Goal: Task Accomplishment & Management: Use online tool/utility

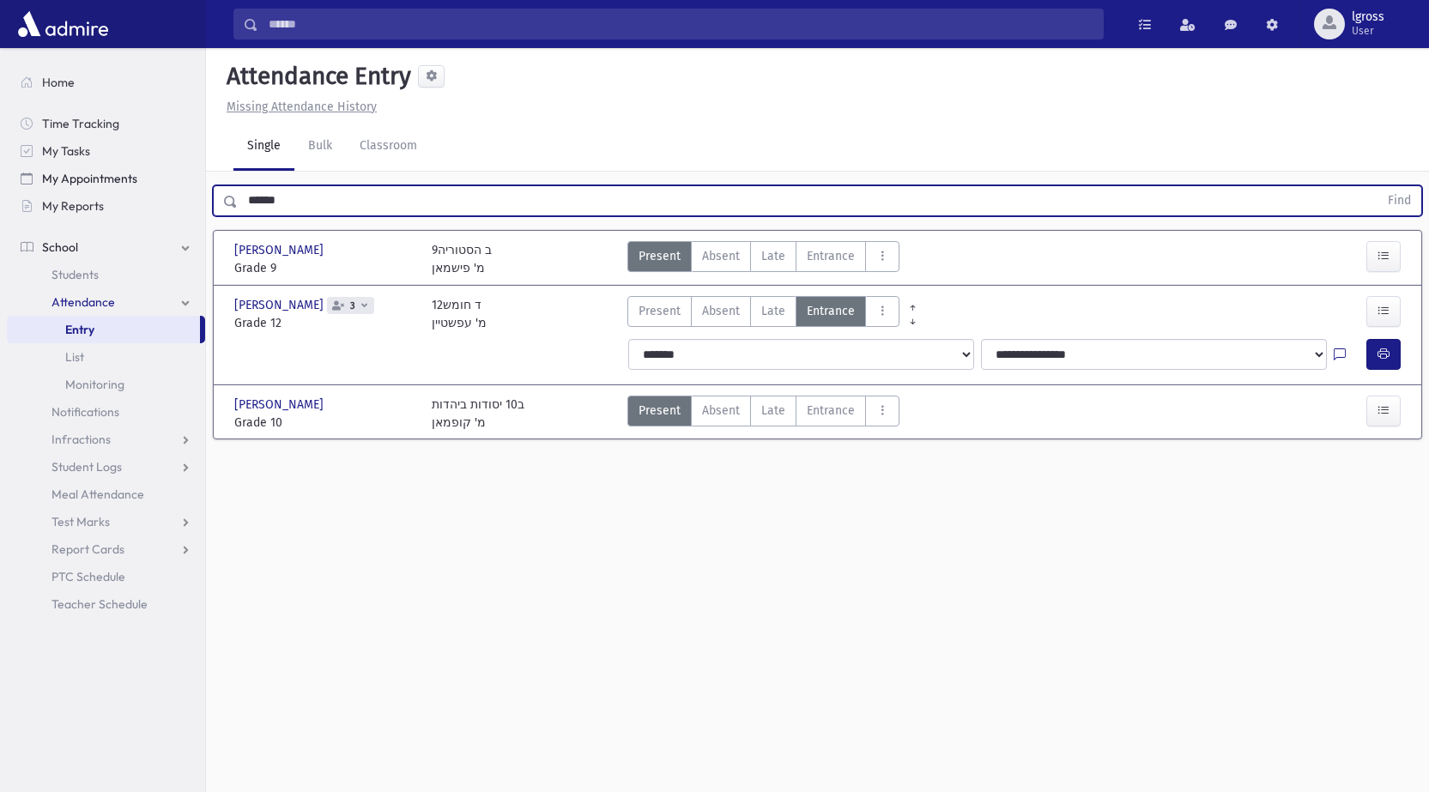
drag, startPoint x: 129, startPoint y: 185, endPoint x: 116, endPoint y: 185, distance: 12.9
click at [117, 185] on div "Search Results Students" at bounding box center [714, 415] width 1429 height 831
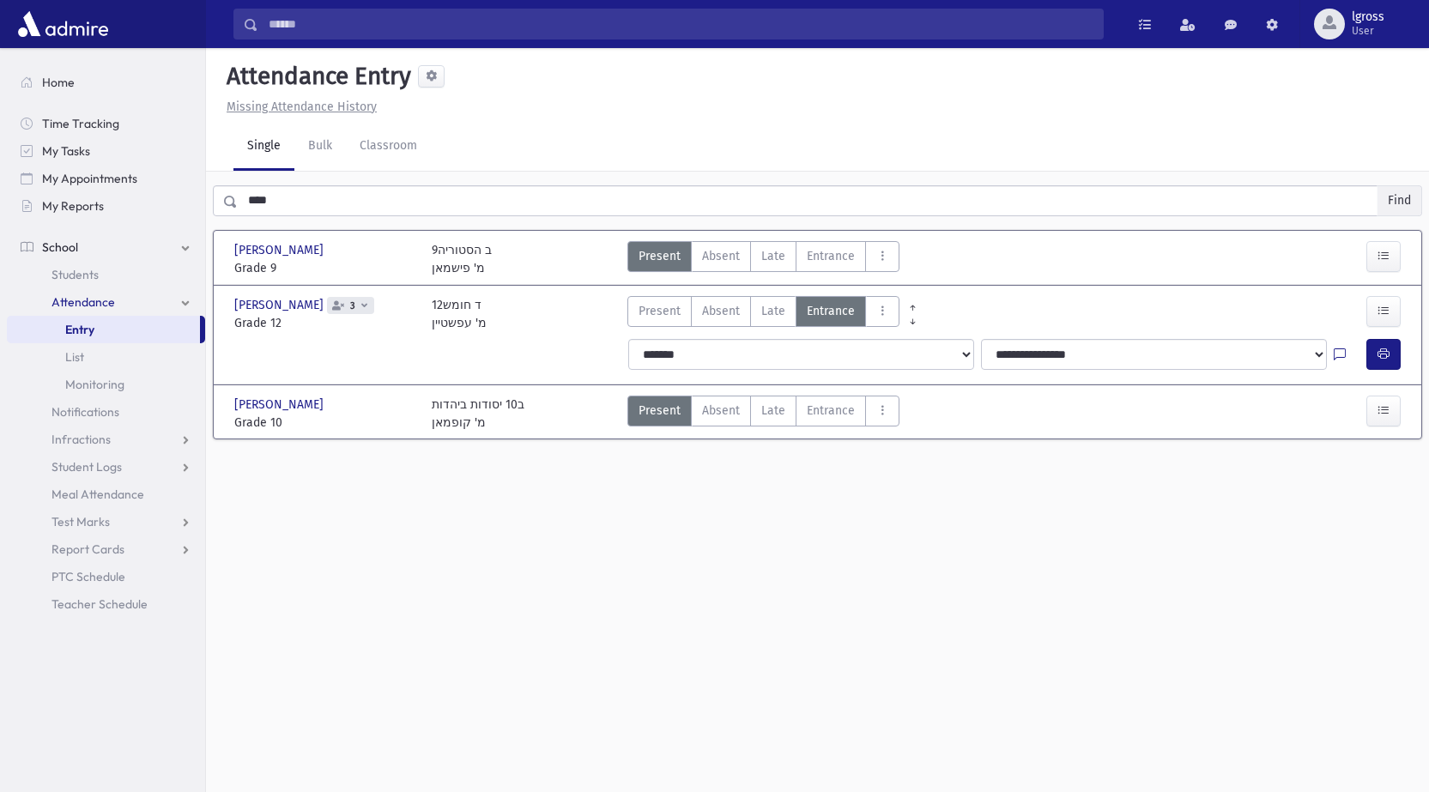
click at [1415, 213] on button "Find" at bounding box center [1400, 200] width 44 height 29
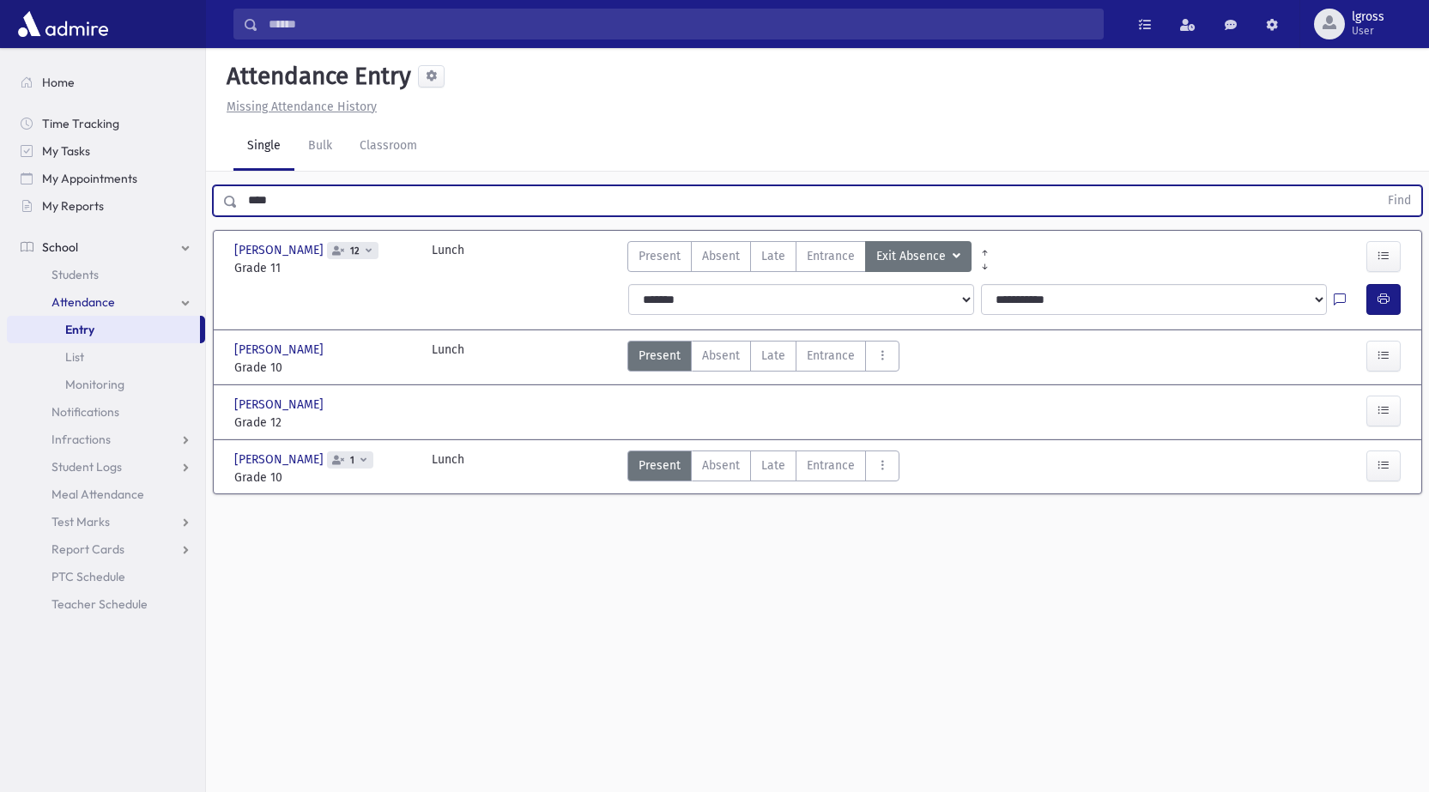
click at [278, 202] on input "****" at bounding box center [808, 200] width 1141 height 31
click at [1378, 186] on button "Find" at bounding box center [1400, 200] width 44 height 29
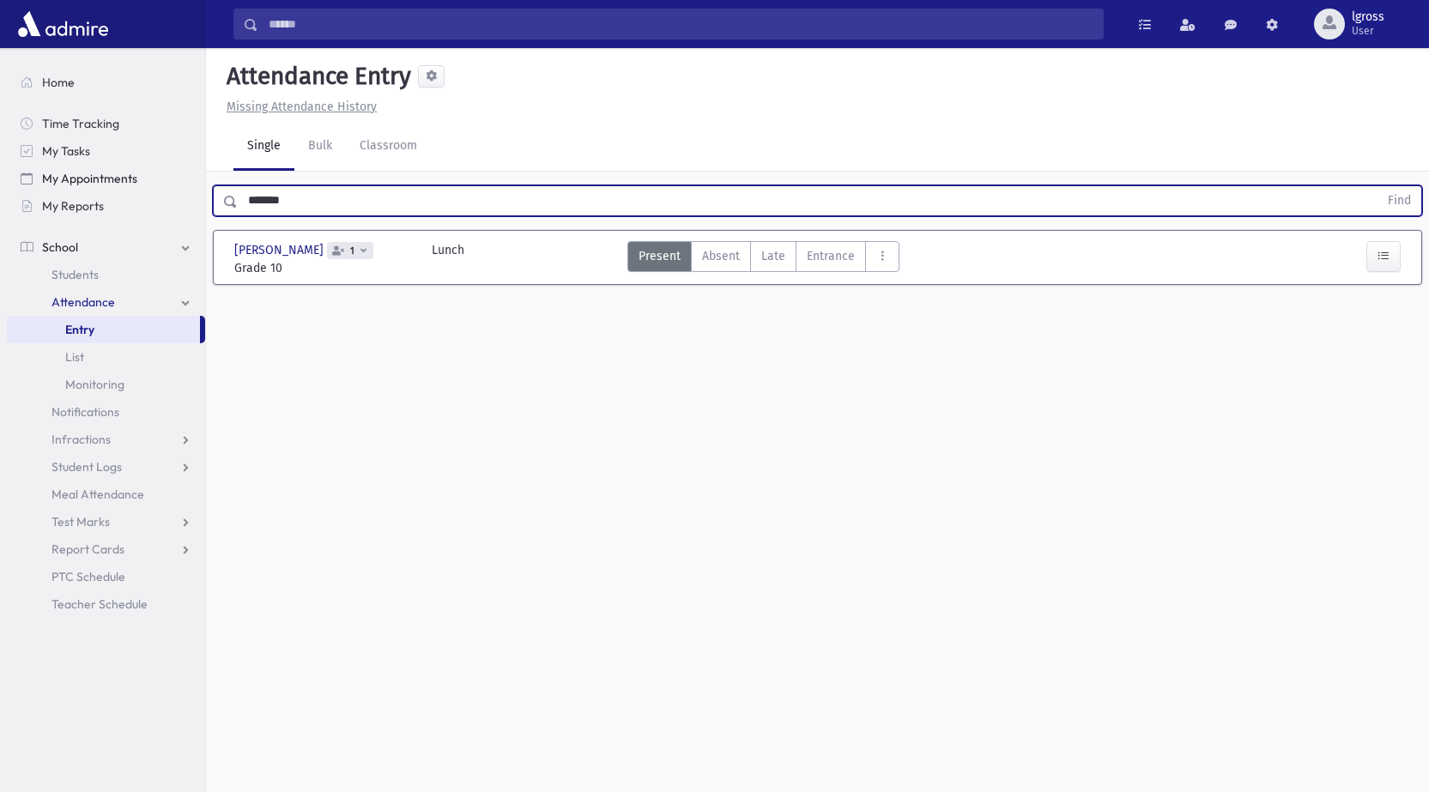
drag, startPoint x: 376, startPoint y: 190, endPoint x: 156, endPoint y: 168, distance: 220.8
click at [156, 168] on div "Search Results Students" at bounding box center [714, 415] width 1429 height 831
click at [1410, 199] on button "Find" at bounding box center [1400, 200] width 44 height 29
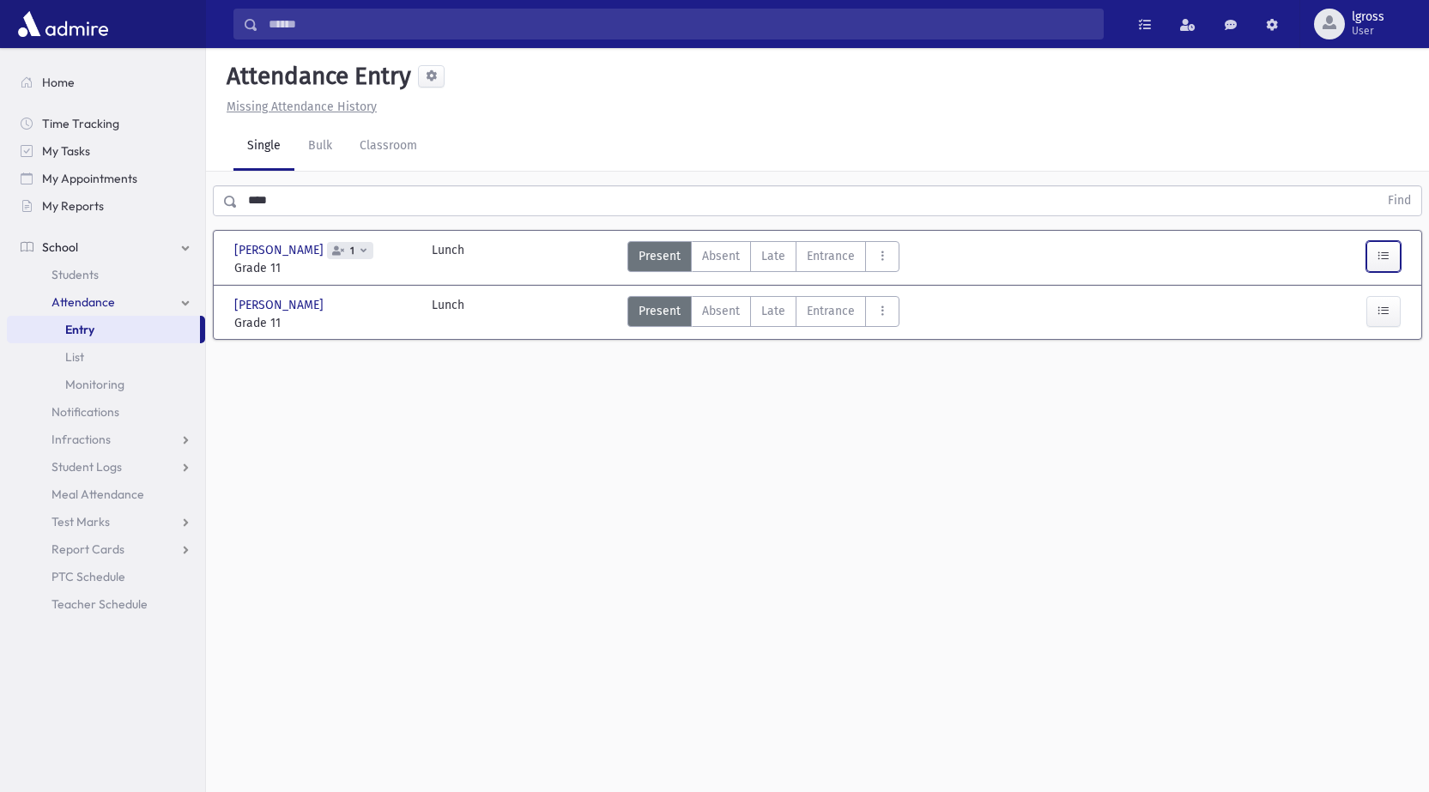
click at [1392, 264] on button "button" at bounding box center [1383, 256] width 34 height 31
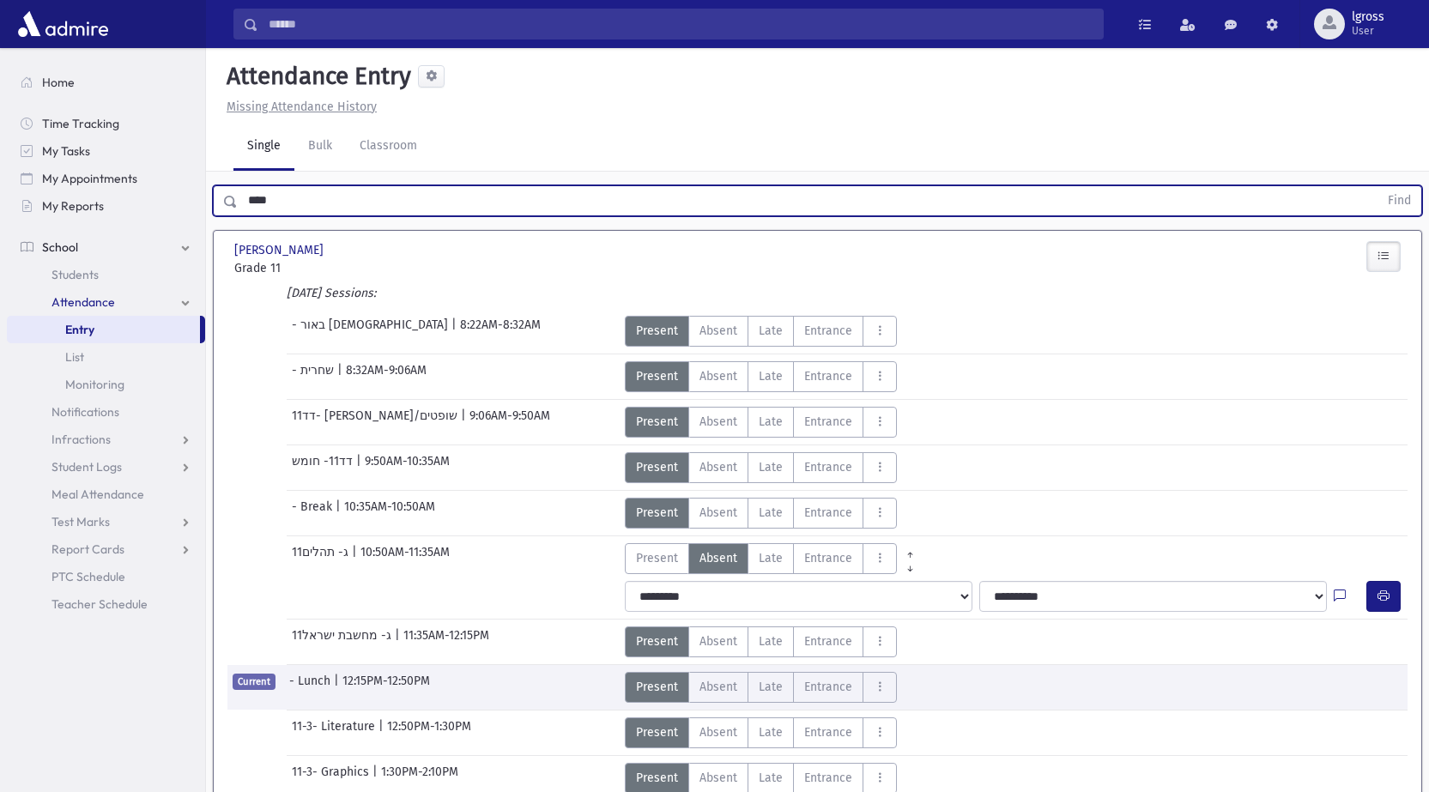
drag, startPoint x: 320, startPoint y: 202, endPoint x: 0, endPoint y: 171, distance: 321.6
click at [0, 176] on div "Search Results Students" at bounding box center [714, 603] width 1429 height 1206
click at [1378, 186] on button "Find" at bounding box center [1400, 200] width 44 height 29
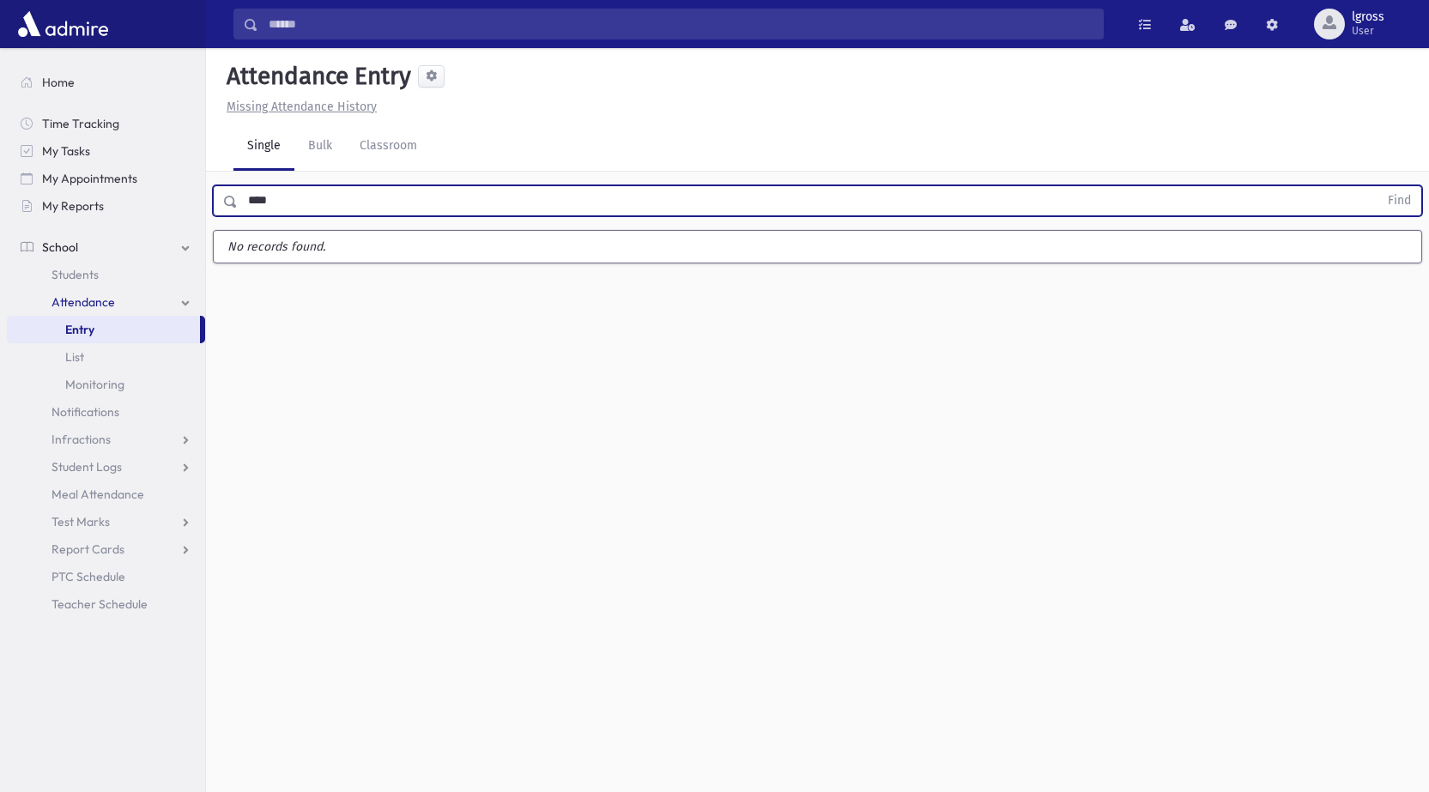
click at [1378, 186] on button "Find" at bounding box center [1400, 200] width 44 height 29
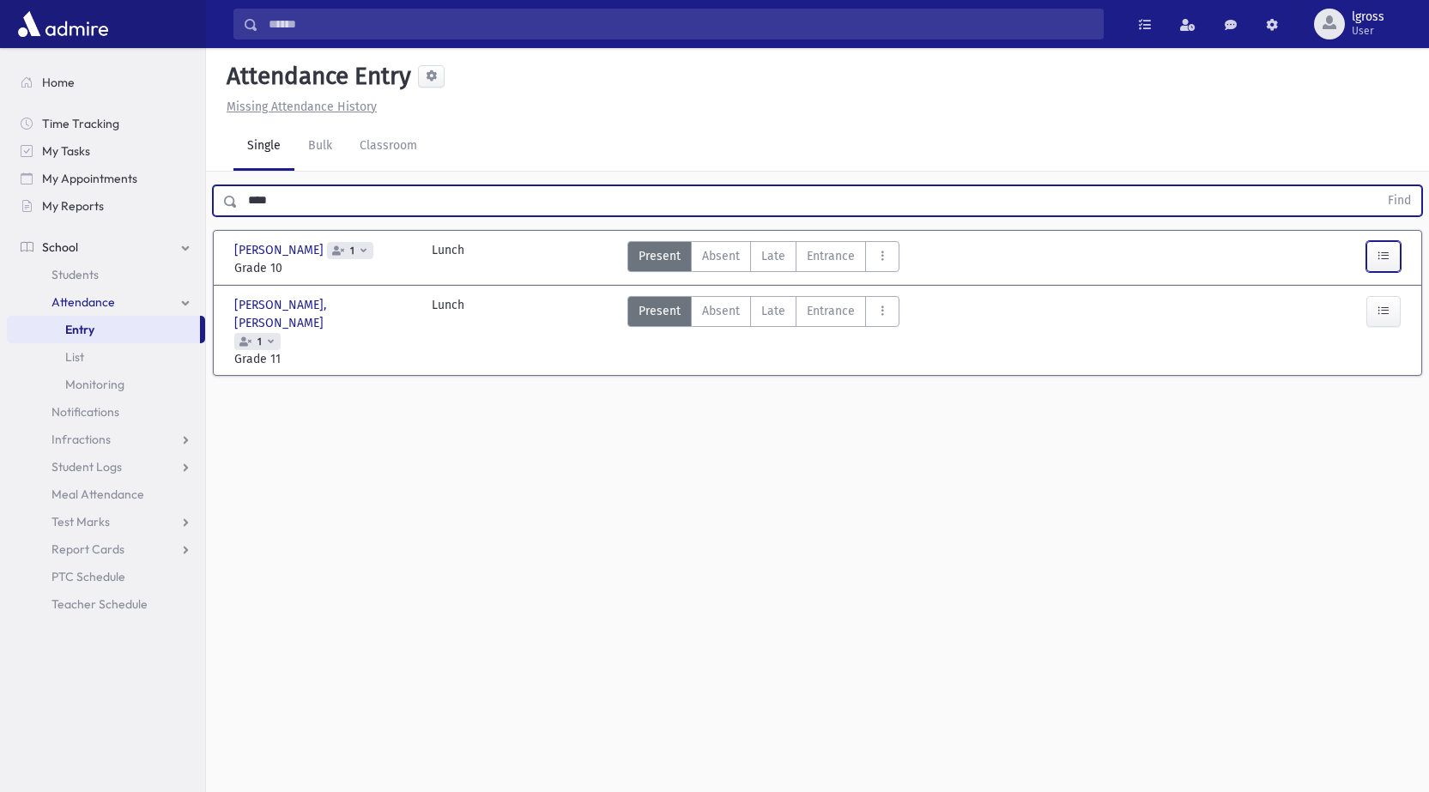
click at [1393, 250] on button "button" at bounding box center [1383, 256] width 34 height 31
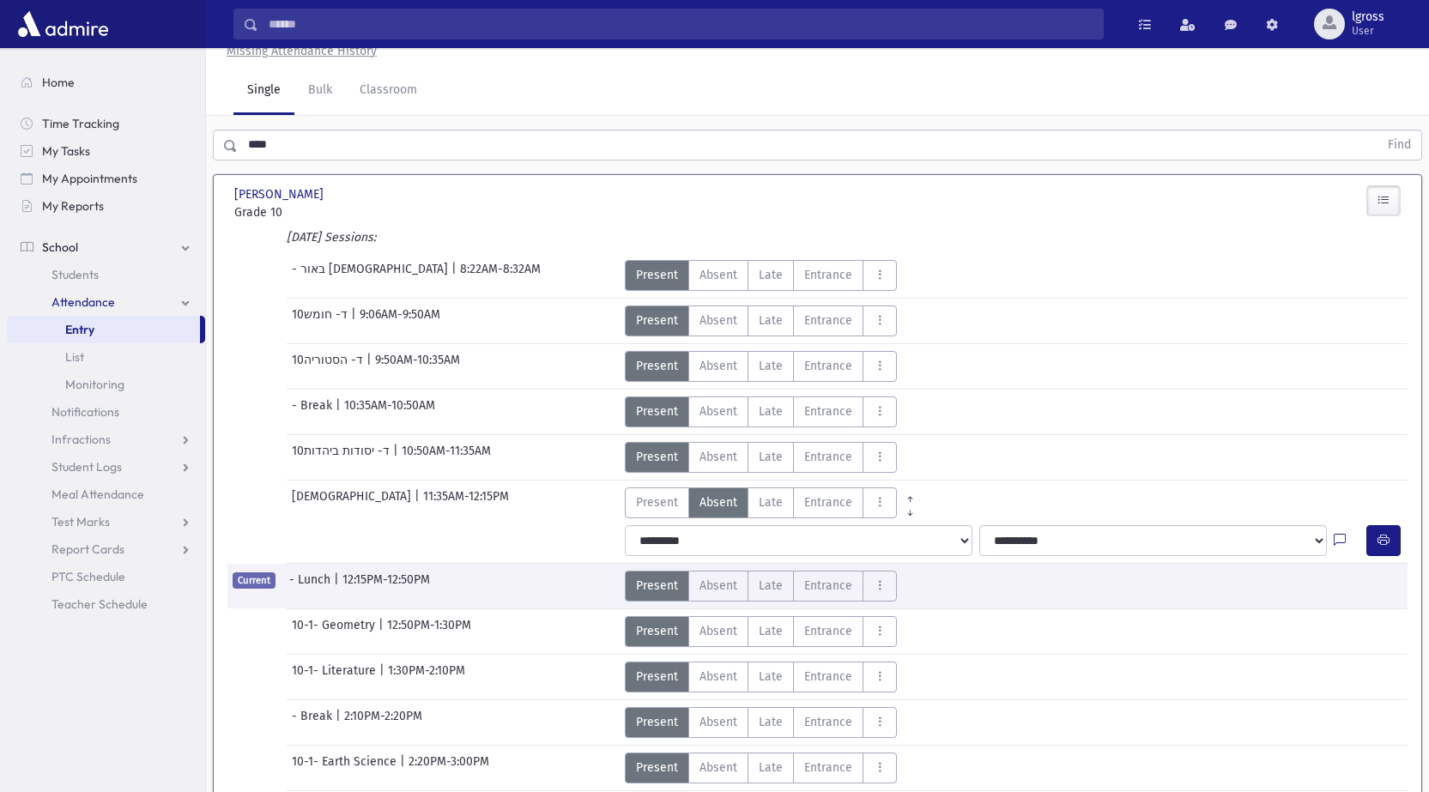
scroll to position [86, 0]
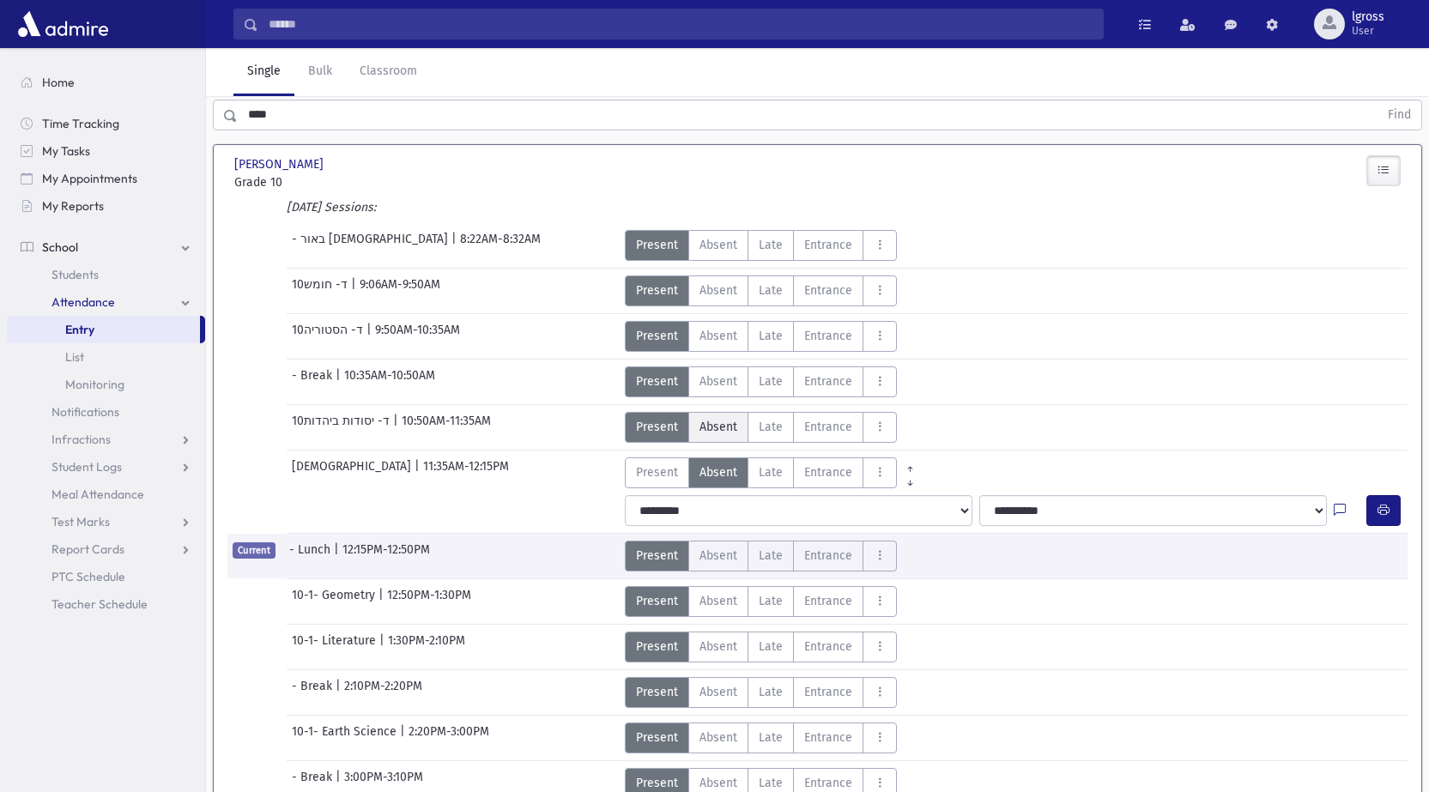
click at [719, 425] on span "Absent" at bounding box center [719, 427] width 38 height 18
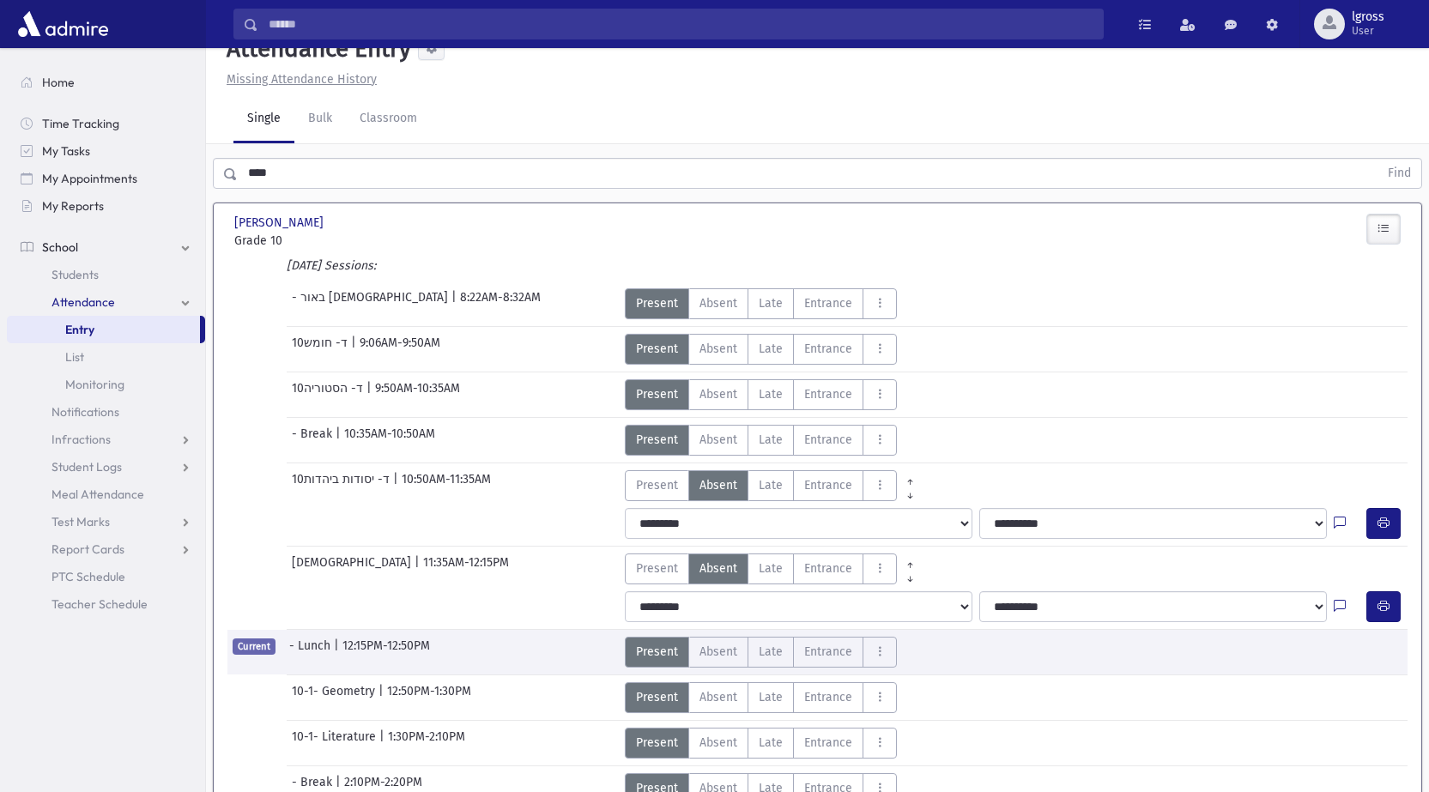
scroll to position [0, 0]
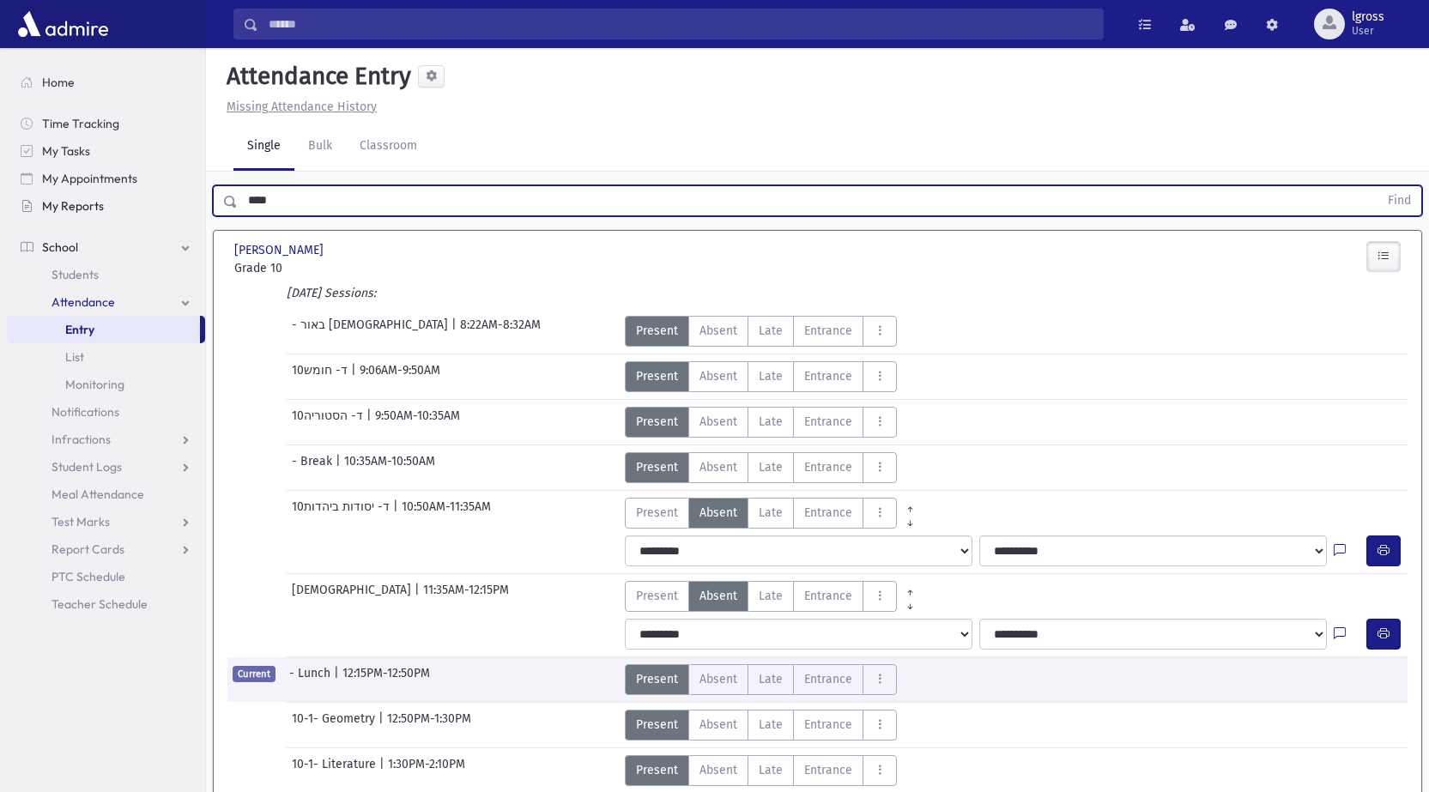
drag, startPoint x: 287, startPoint y: 203, endPoint x: 115, endPoint y: 201, distance: 171.7
click at [145, 201] on div "Search Results Students" at bounding box center [714, 617] width 1429 height 1234
click at [1378, 186] on button "Find" at bounding box center [1400, 200] width 44 height 29
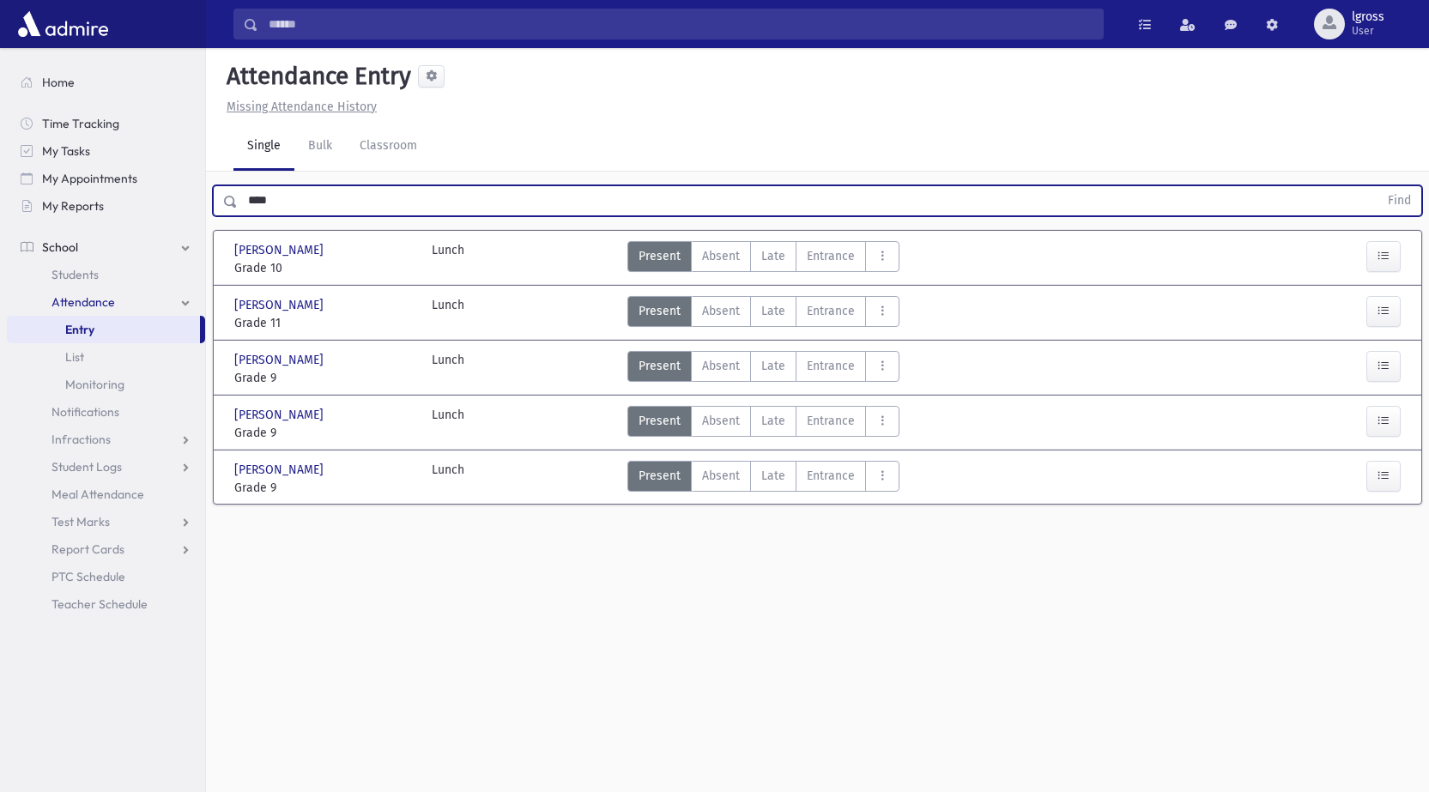
click at [1421, 246] on div "[PERSON_NAME] [PERSON_NAME] Grade 10 Grade 10 Lunch Present P Absent A Late L E…" at bounding box center [818, 367] width 1208 height 273
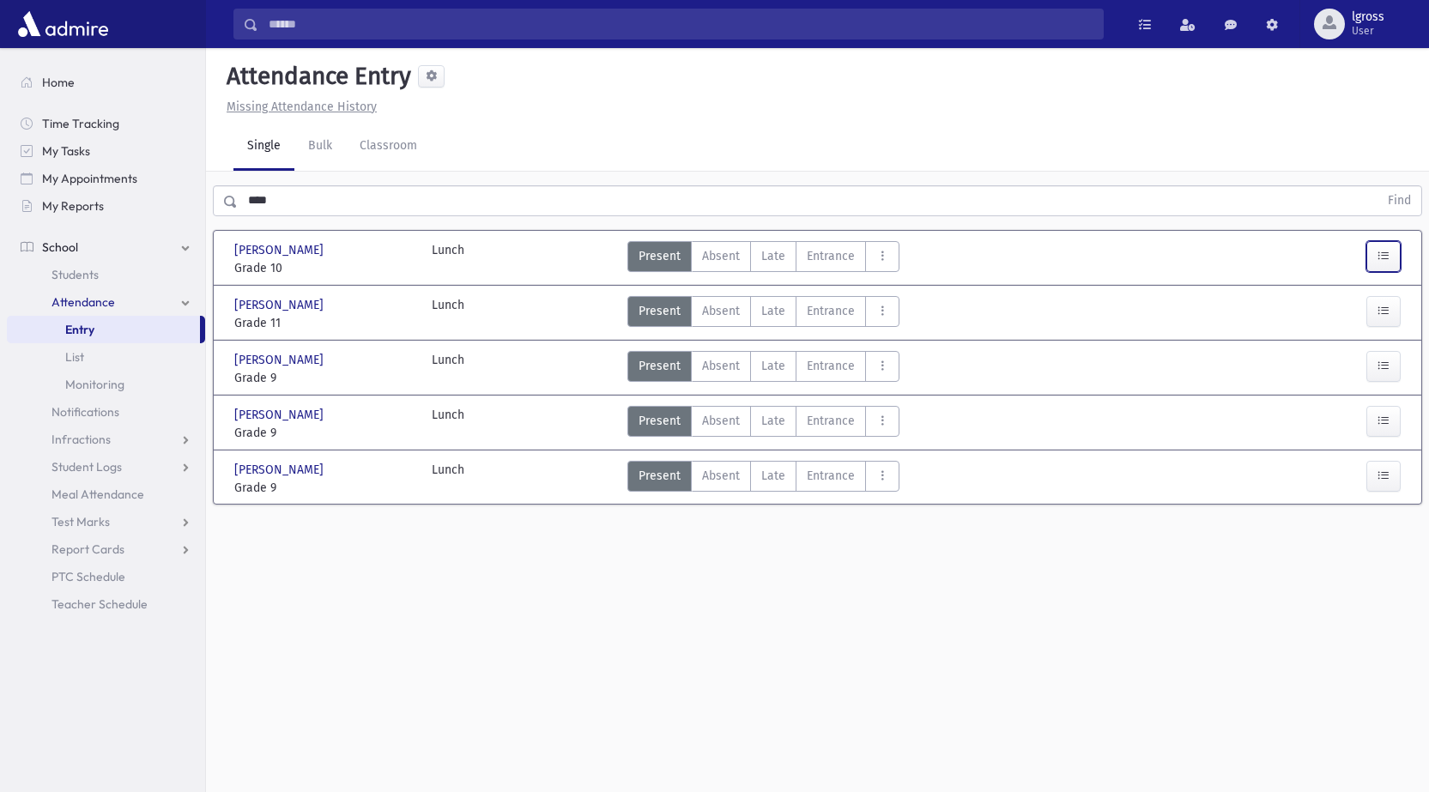
click at [1383, 254] on icon "button" at bounding box center [1384, 256] width 12 height 15
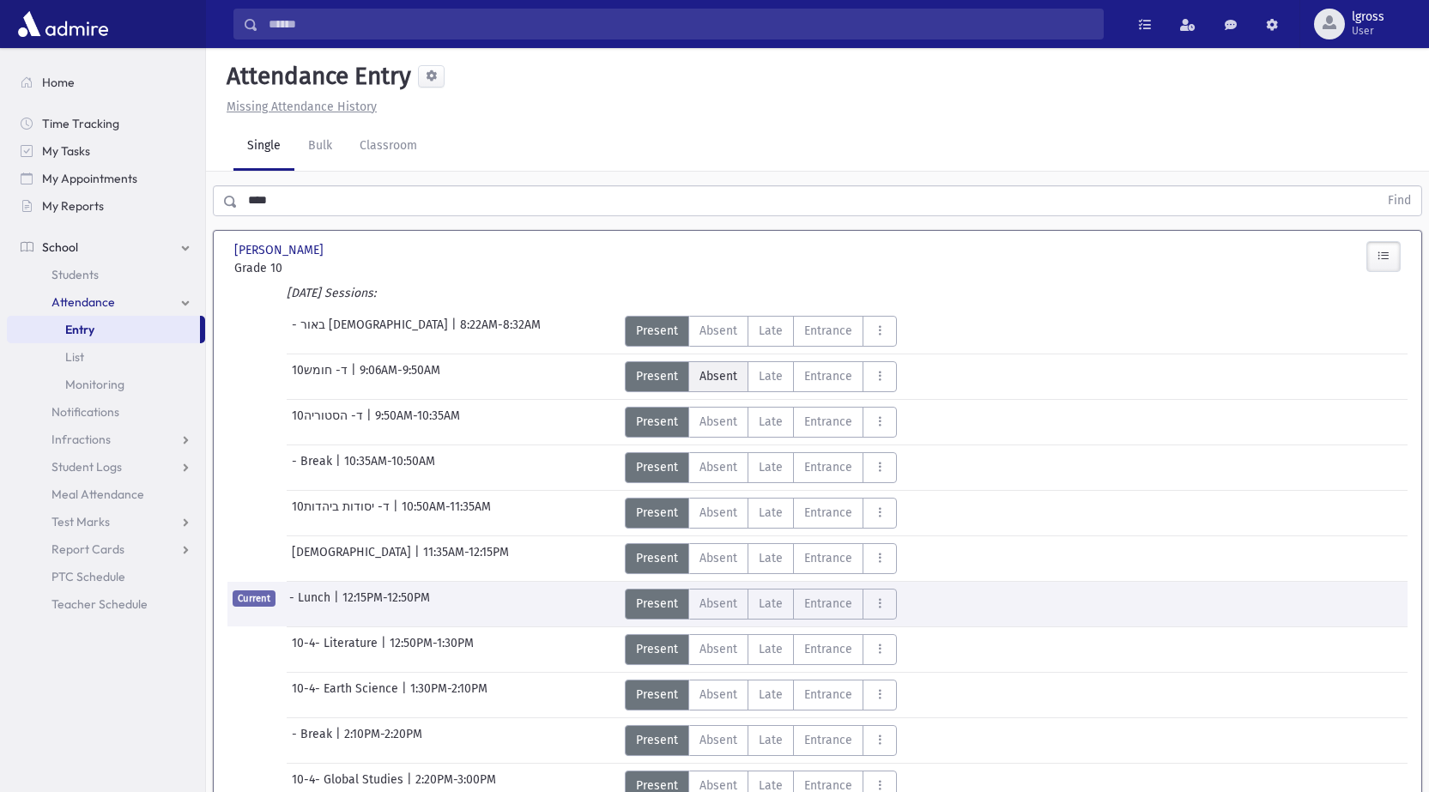
click at [724, 389] on label "Absent A" at bounding box center [718, 376] width 60 height 31
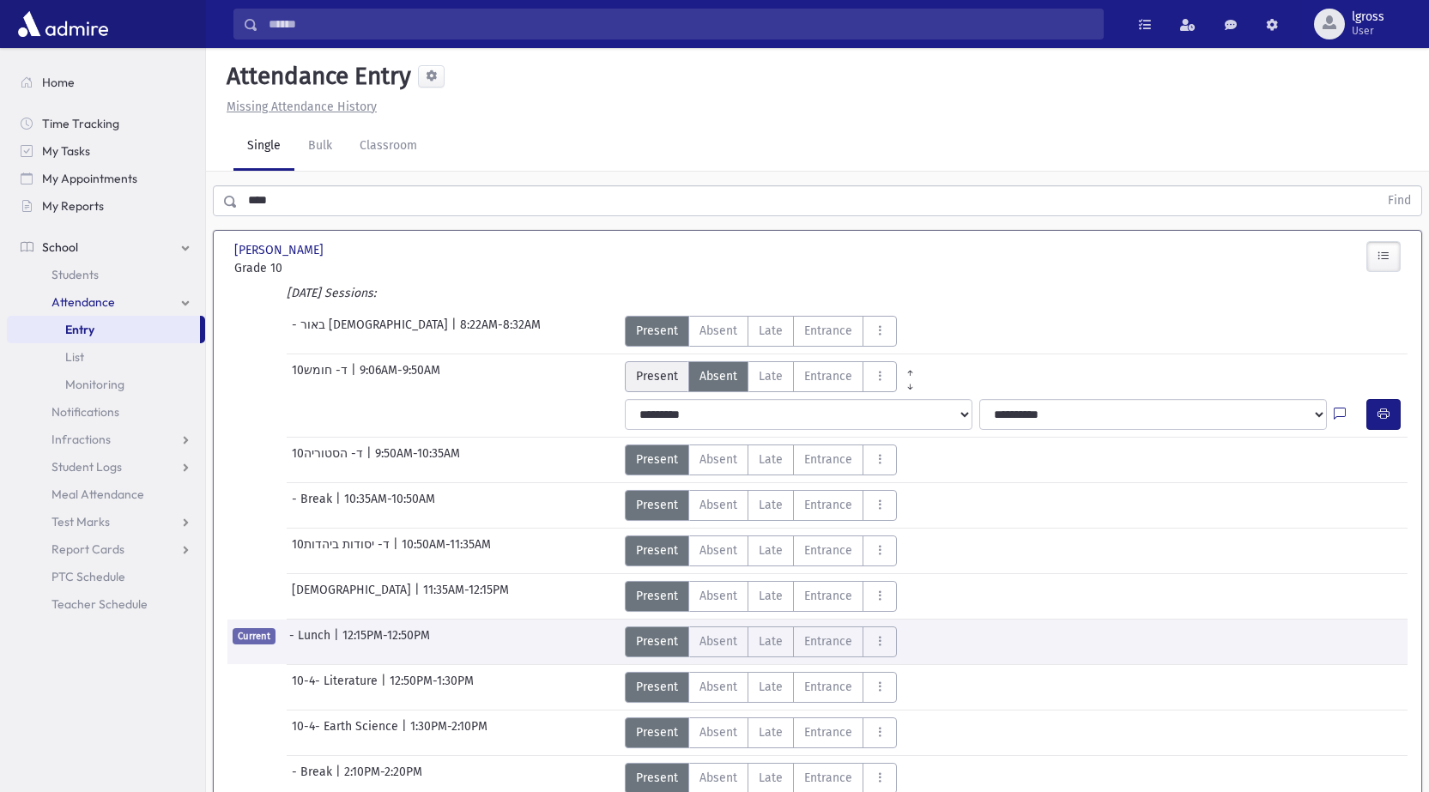
click at [667, 379] on span "Present" at bounding box center [657, 376] width 42 height 18
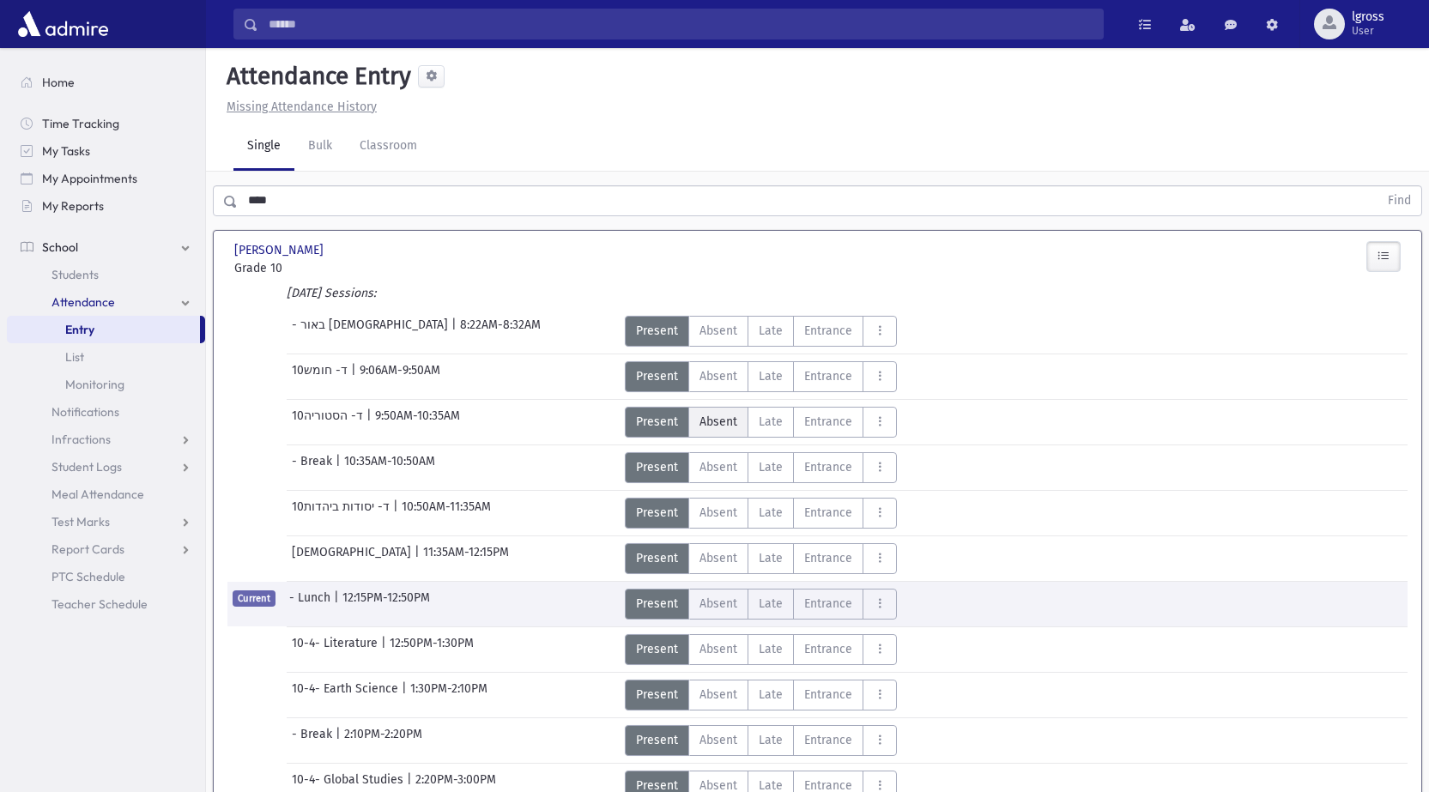
click at [709, 428] on span "Absent" at bounding box center [719, 422] width 38 height 18
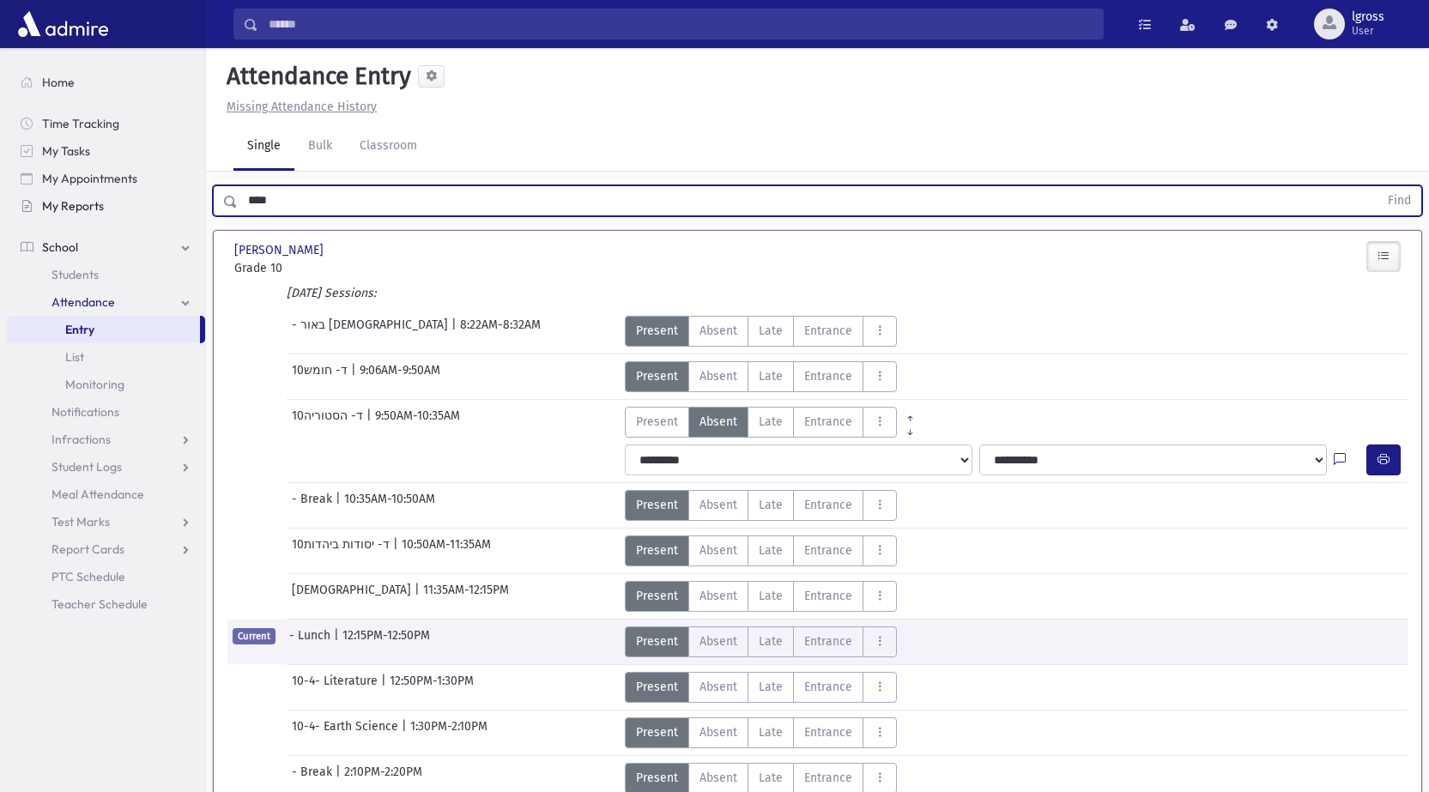
drag, startPoint x: 198, startPoint y: 195, endPoint x: 149, endPoint y: 198, distance: 49.0
click at [166, 197] on div "Search Results Students" at bounding box center [714, 662] width 1429 height 1325
type input "****"
click at [1378, 186] on button "Find" at bounding box center [1400, 200] width 44 height 29
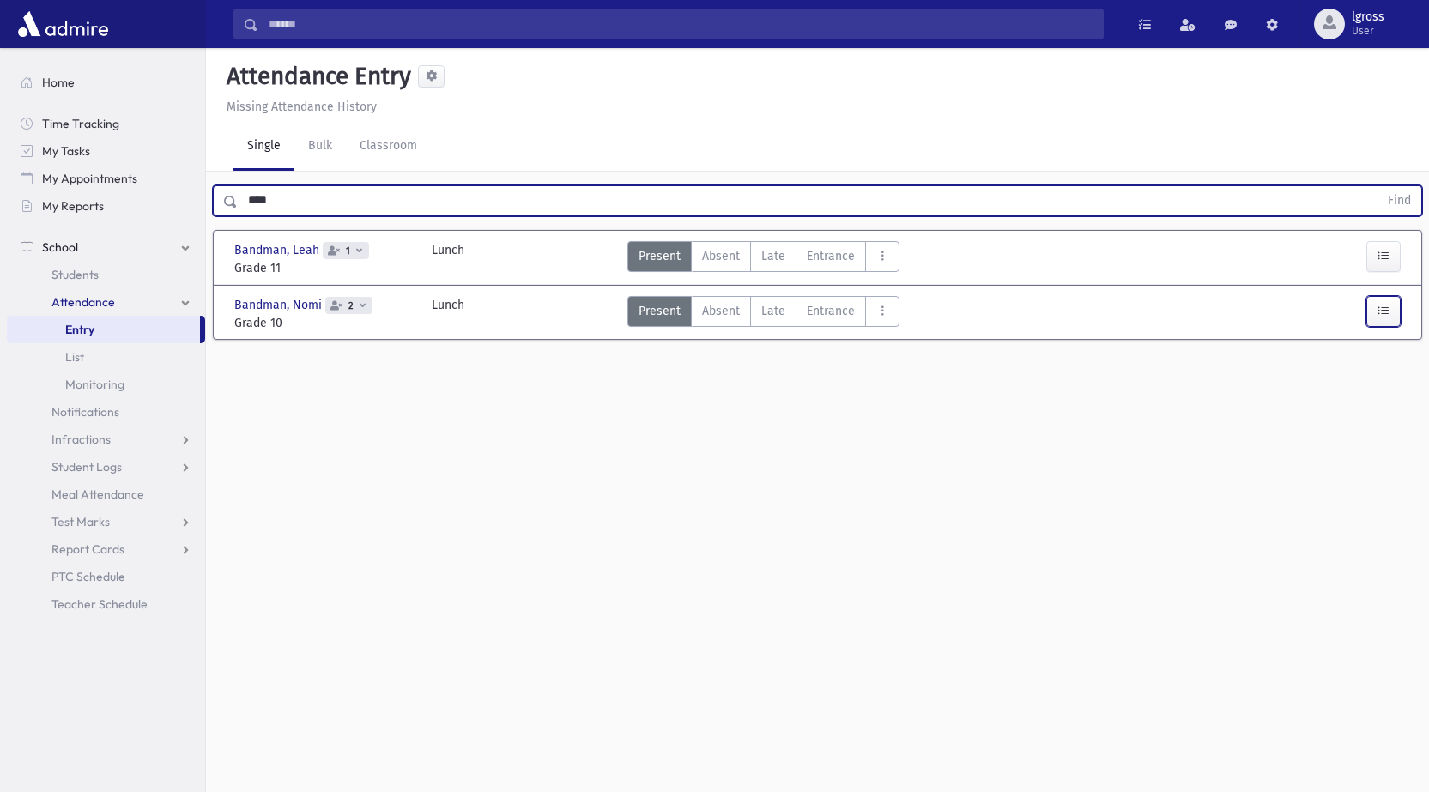
click at [1391, 305] on button "button" at bounding box center [1383, 311] width 34 height 31
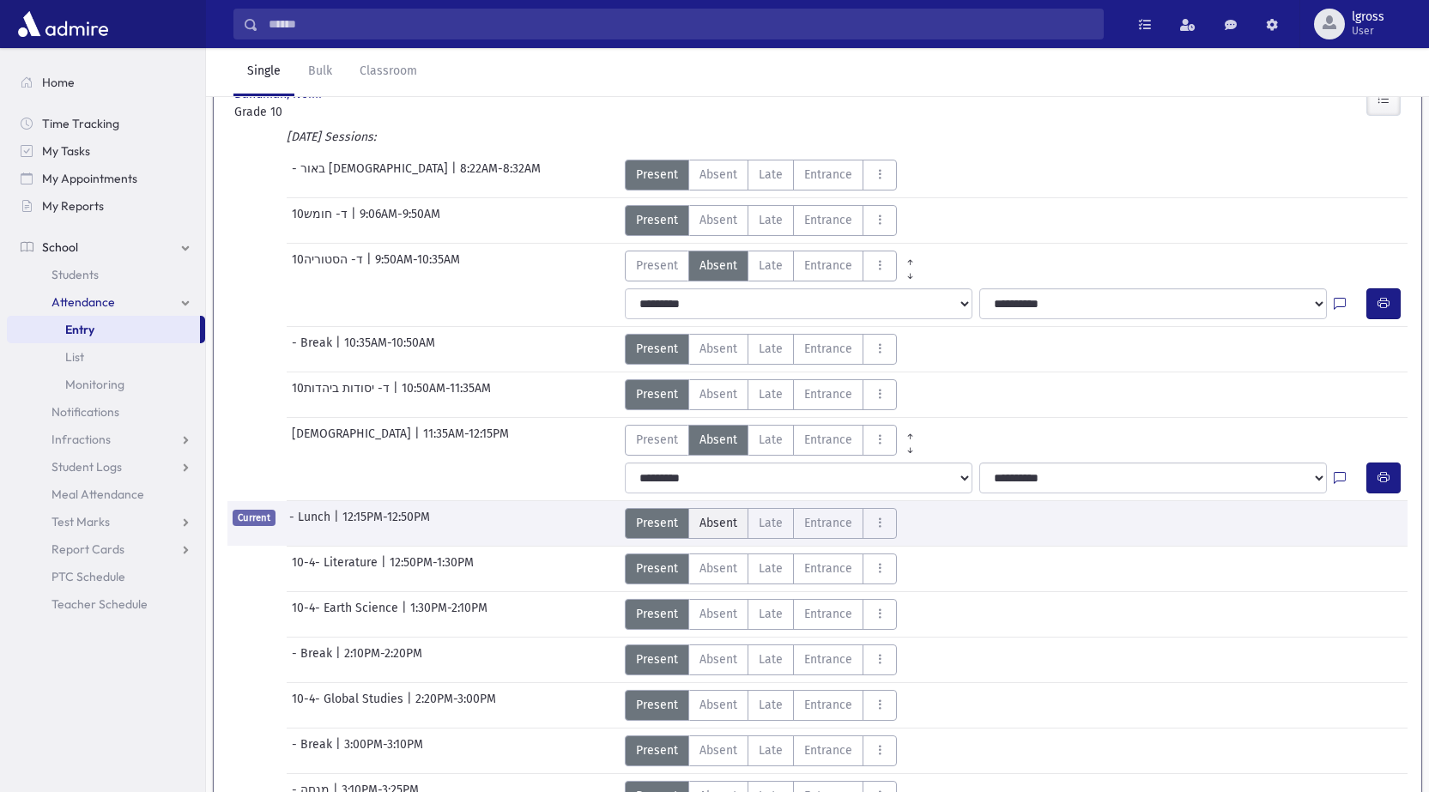
scroll to position [172, 0]
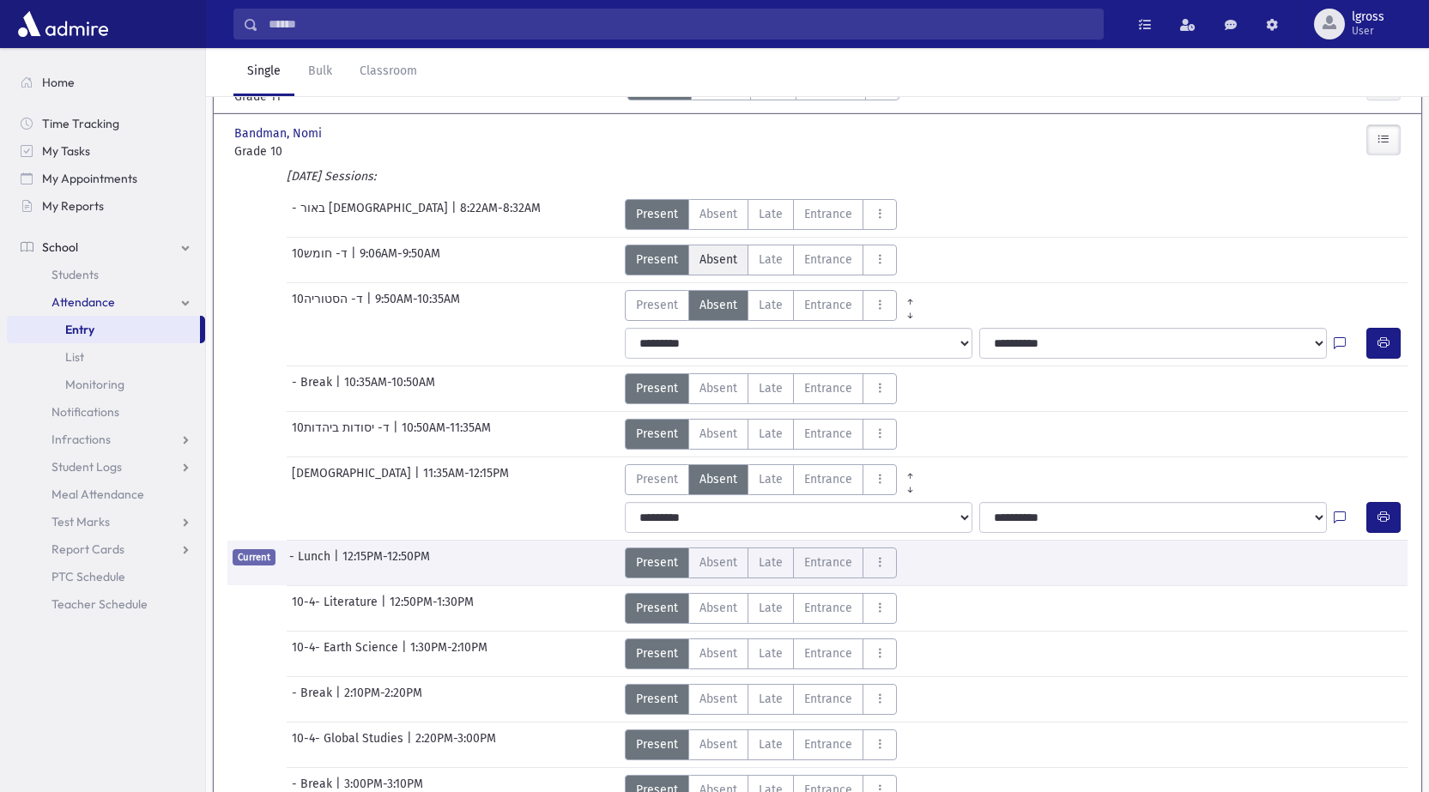
click at [728, 257] on span "Absent" at bounding box center [719, 260] width 38 height 18
